Goal: Use online tool/utility

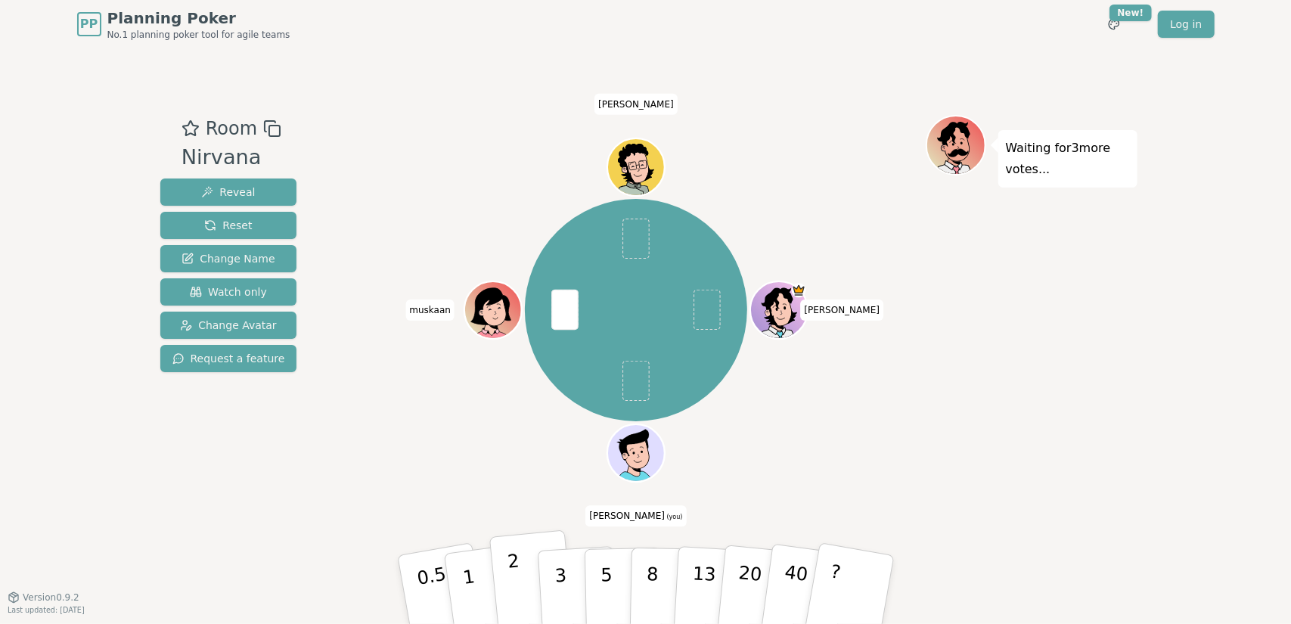
click at [512, 581] on p "2" at bounding box center [516, 592] width 20 height 82
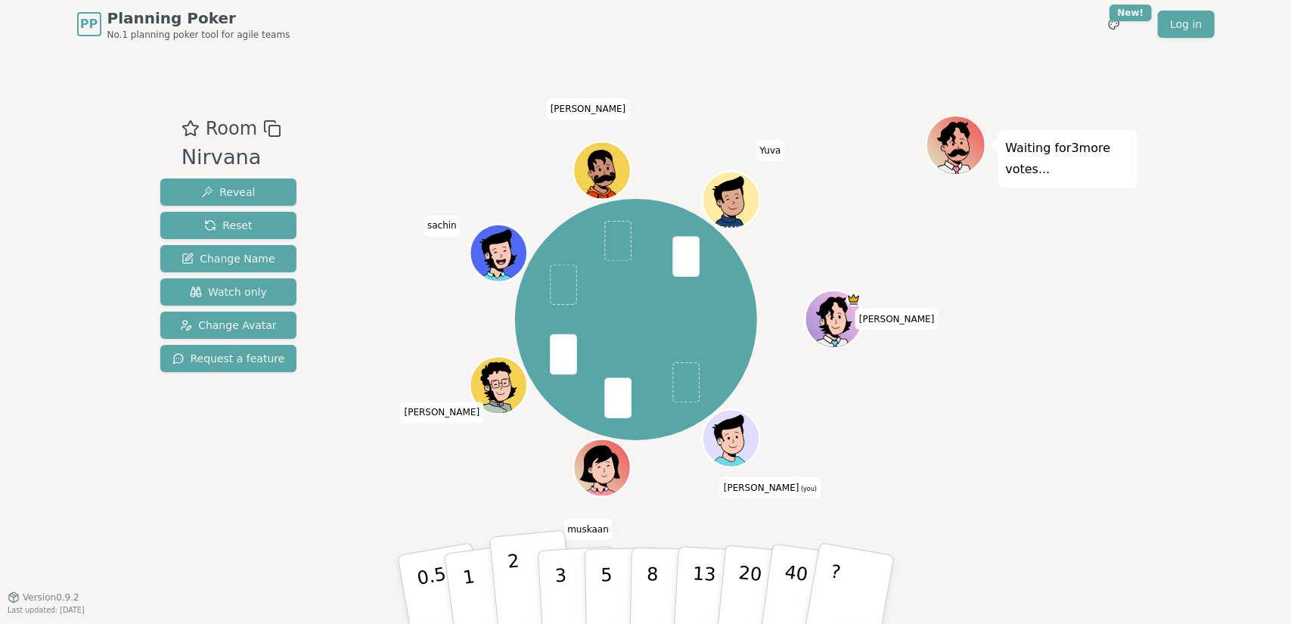
click at [516, 594] on p "2" at bounding box center [516, 592] width 20 height 82
click at [483, 609] on button "1" at bounding box center [487, 590] width 90 height 123
click at [480, 590] on button "1" at bounding box center [487, 590] width 90 height 123
click at [517, 579] on p "2" at bounding box center [516, 592] width 20 height 82
click at [514, 594] on p "2" at bounding box center [516, 592] width 20 height 82
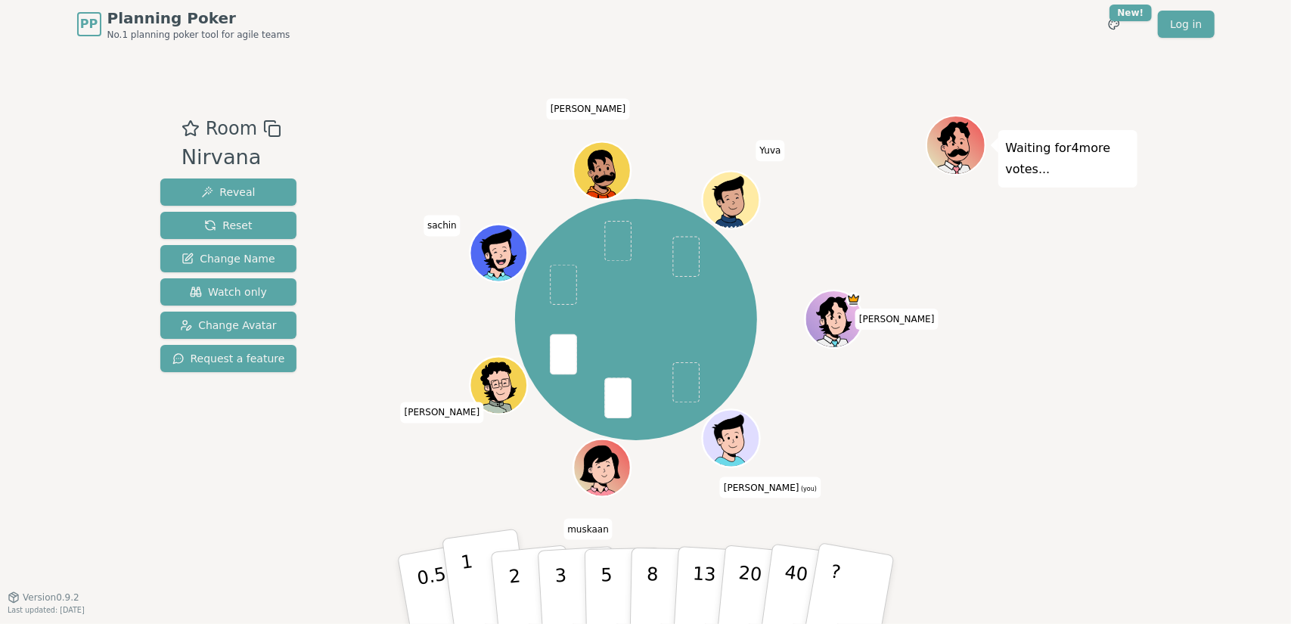
click at [466, 591] on p "1" at bounding box center [470, 592] width 23 height 82
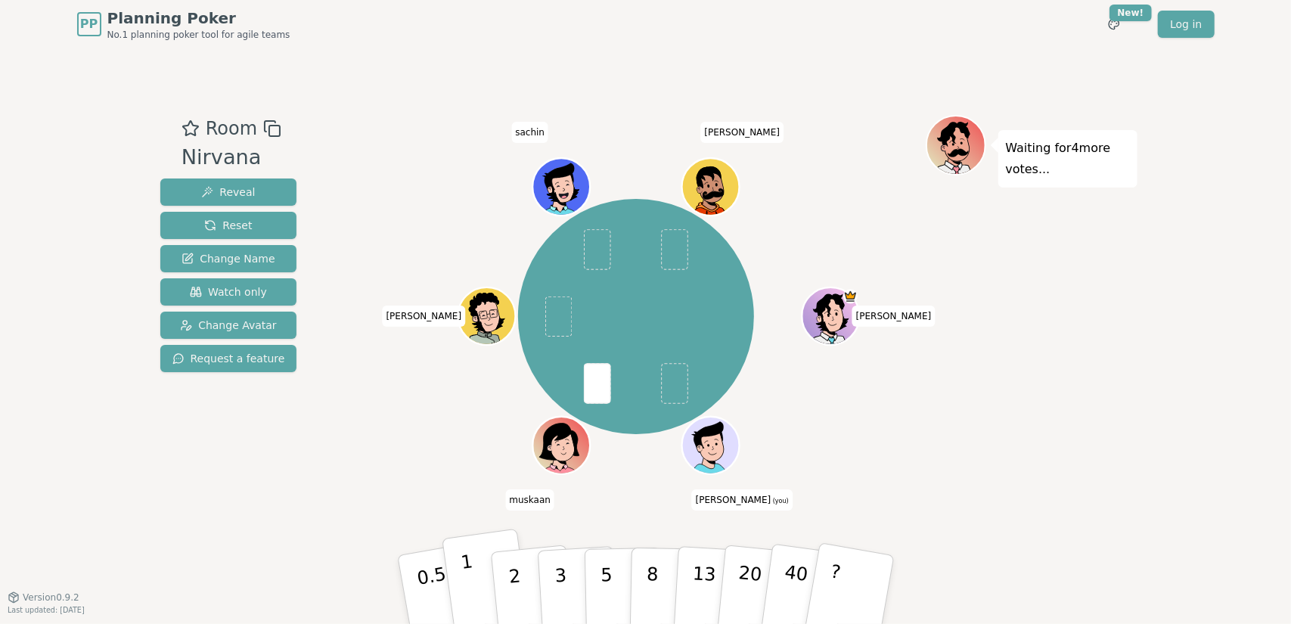
click at [467, 593] on p "1" at bounding box center [470, 592] width 23 height 82
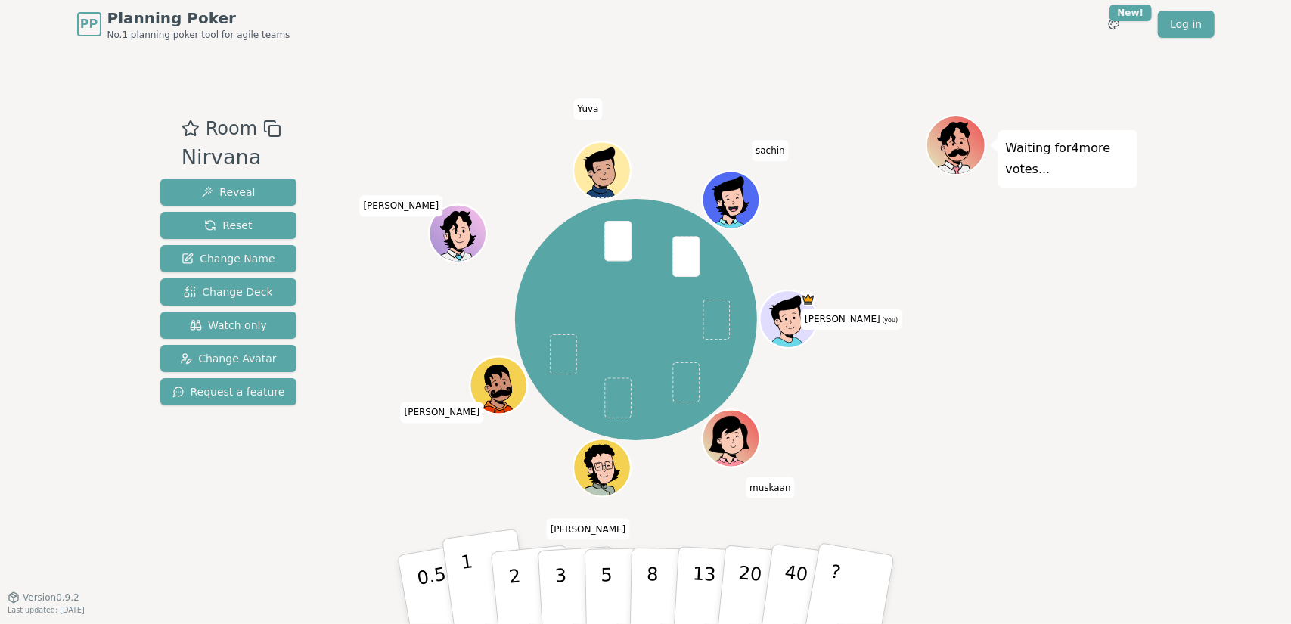
click at [478, 596] on button "1" at bounding box center [487, 590] width 90 height 123
click at [466, 586] on p "1" at bounding box center [470, 592] width 23 height 82
